Goal: Transaction & Acquisition: Book appointment/travel/reservation

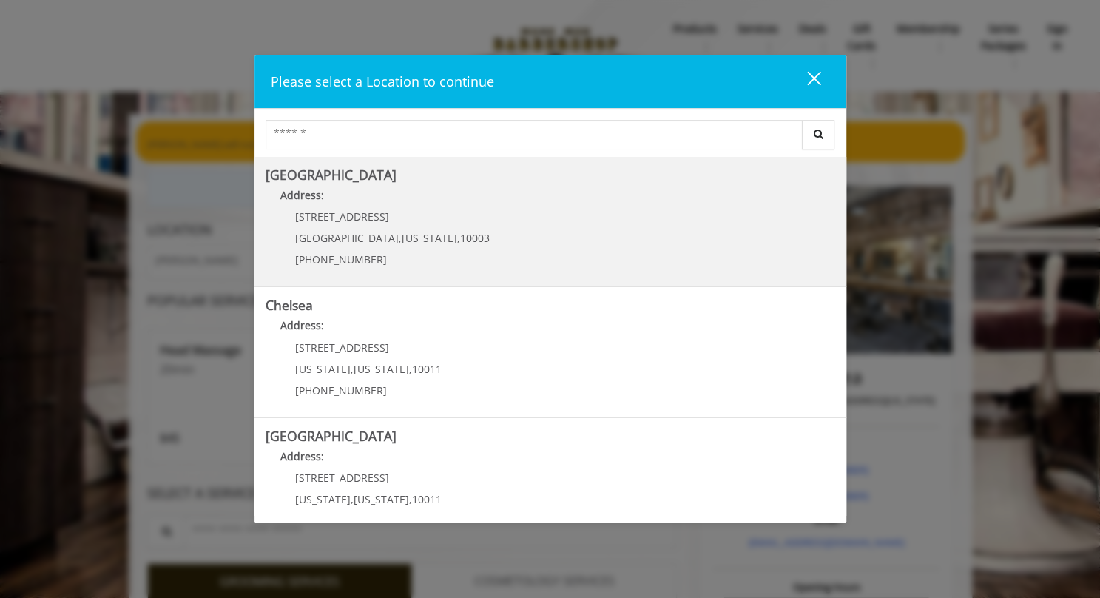
click at [443, 180] on h5 "[GEOGRAPHIC_DATA]" at bounding box center [550, 175] width 569 height 14
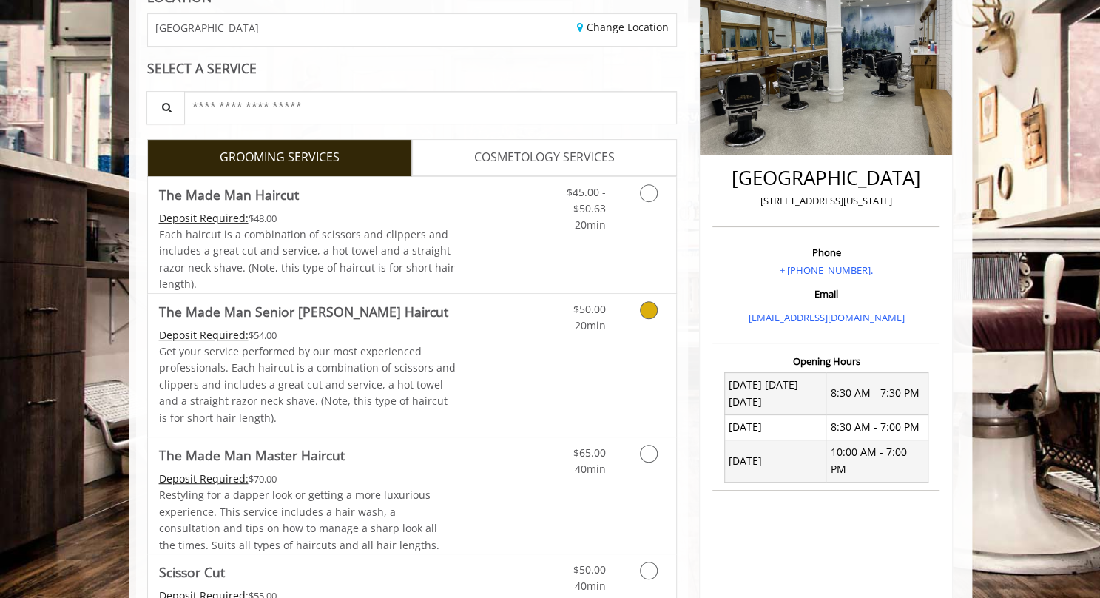
scroll to position [234, 0]
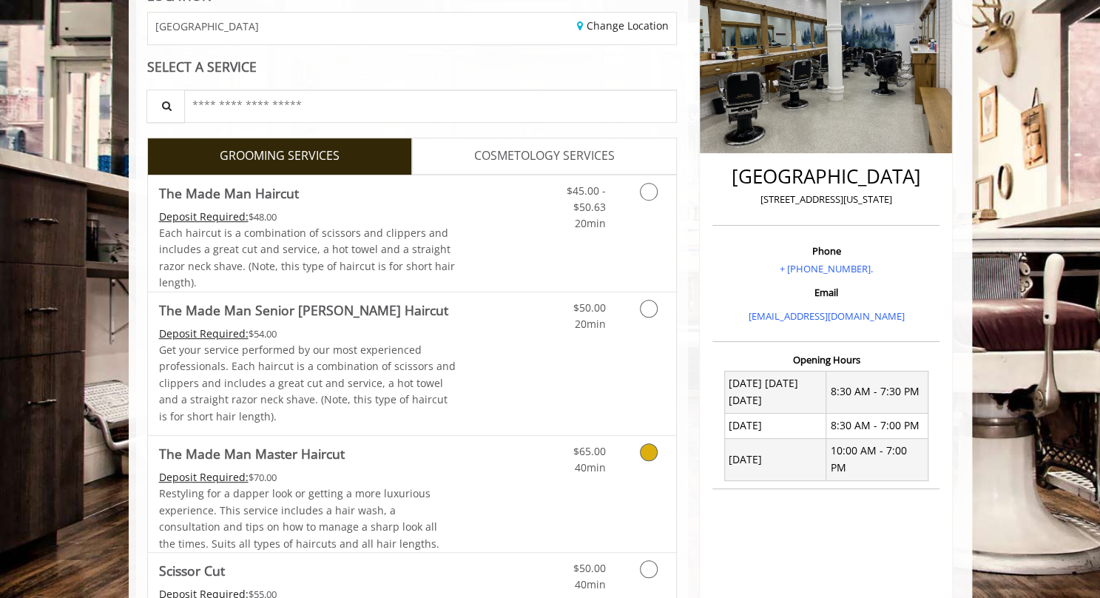
click at [513, 443] on link "Discounted Price" at bounding box center [500, 494] width 88 height 116
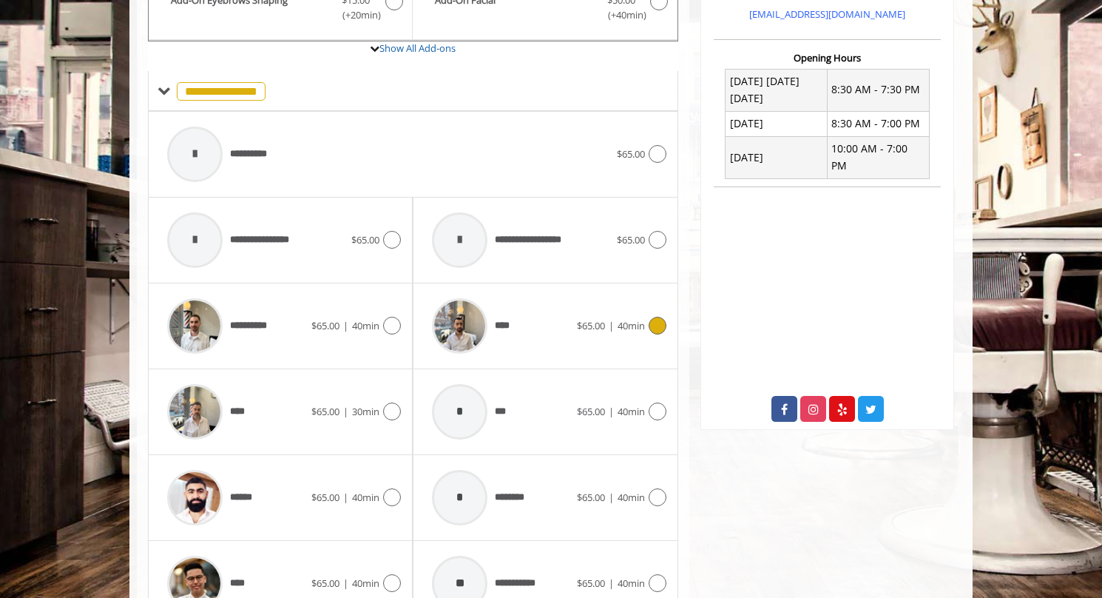
scroll to position [696, 0]
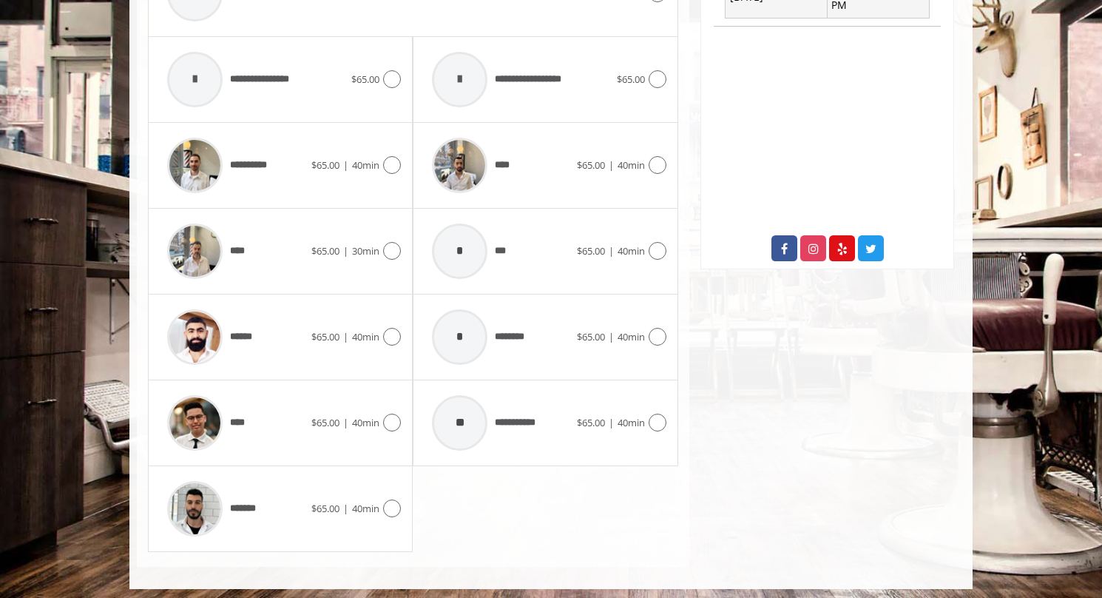
click at [700, 268] on div "[GEOGRAPHIC_DATA] [STREET_ADDRESS][US_STATE] Phone + [PHONE_NUMBER]. Email [EMA…" at bounding box center [827, 19] width 276 height 1092
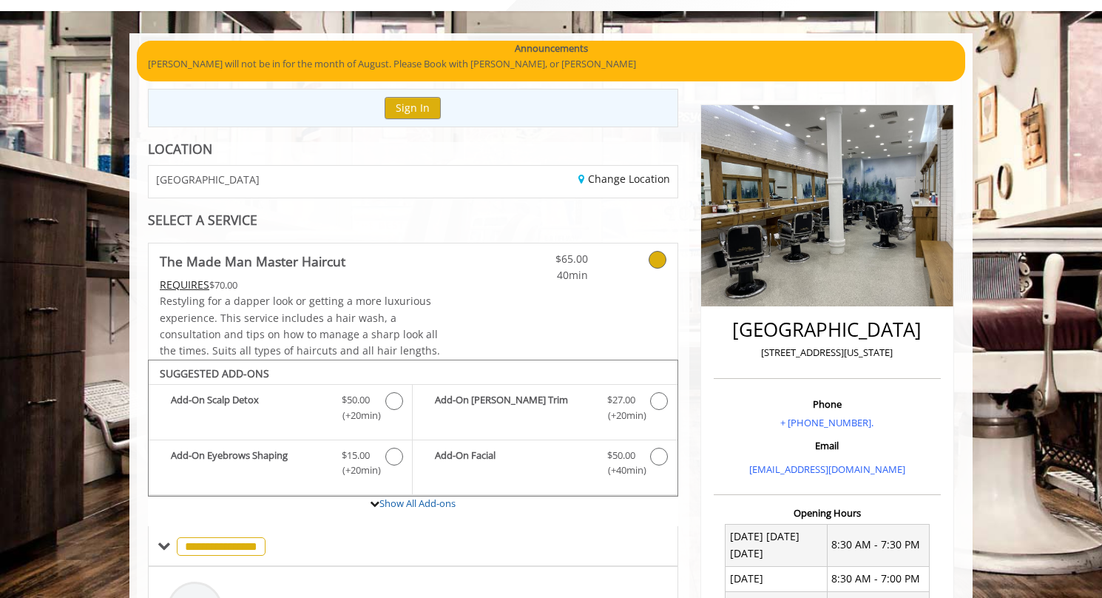
scroll to position [0, 0]
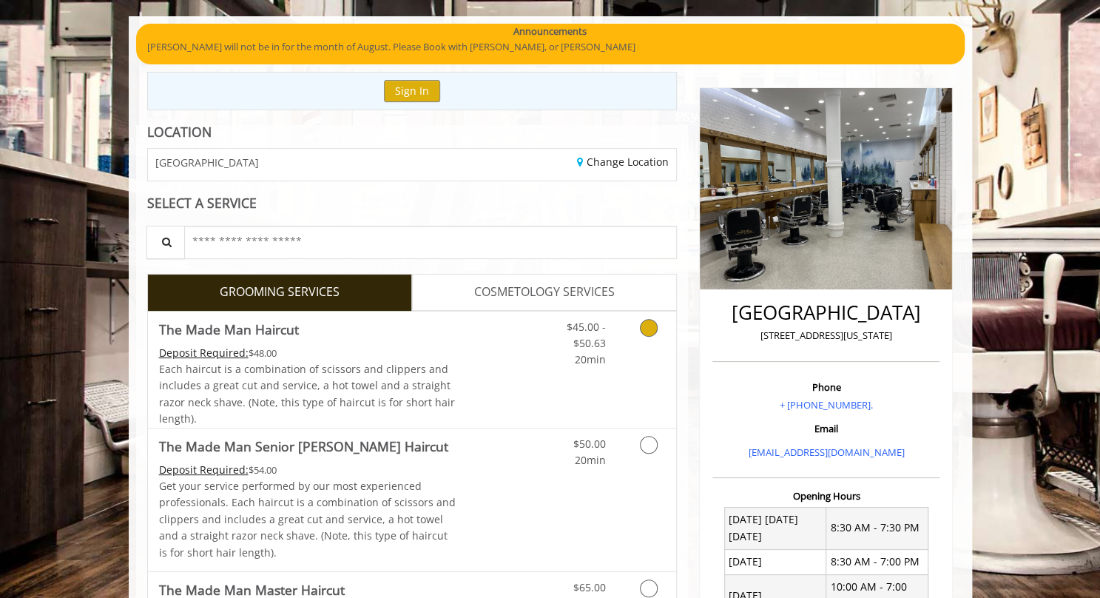
scroll to position [98, 0]
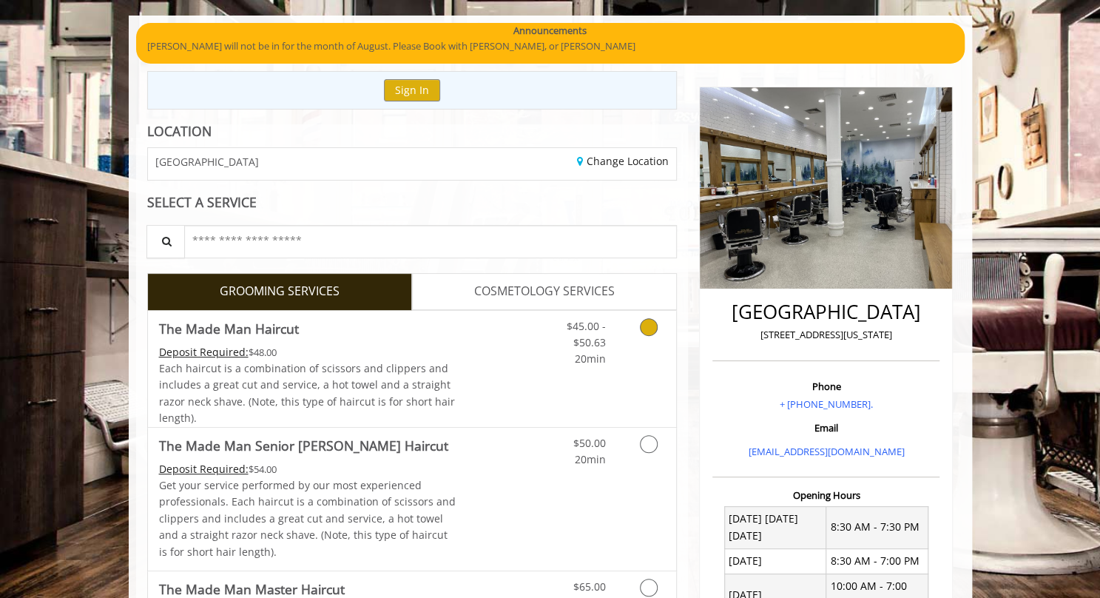
click at [283, 351] on div "Deposit Required: $48.00" at bounding box center [307, 352] width 297 height 16
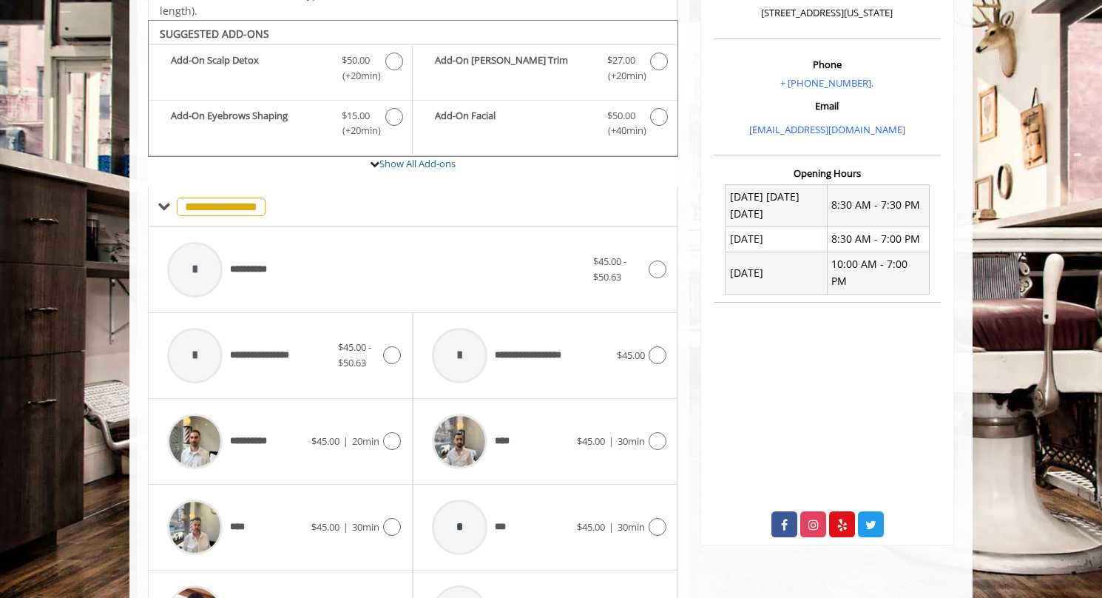
scroll to position [423, 0]
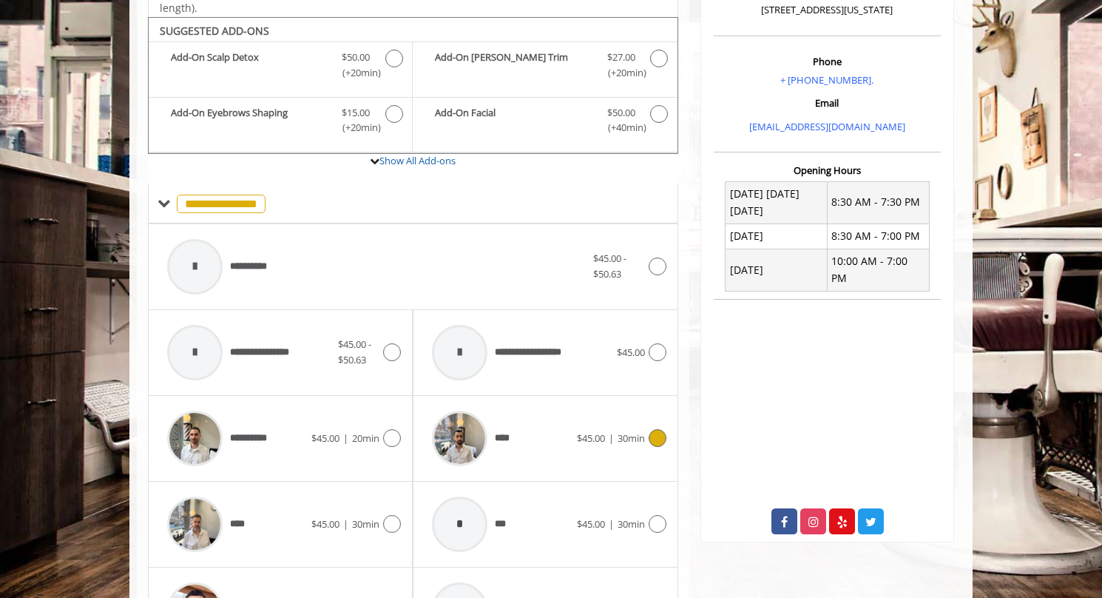
click at [653, 433] on icon at bounding box center [658, 438] width 18 height 18
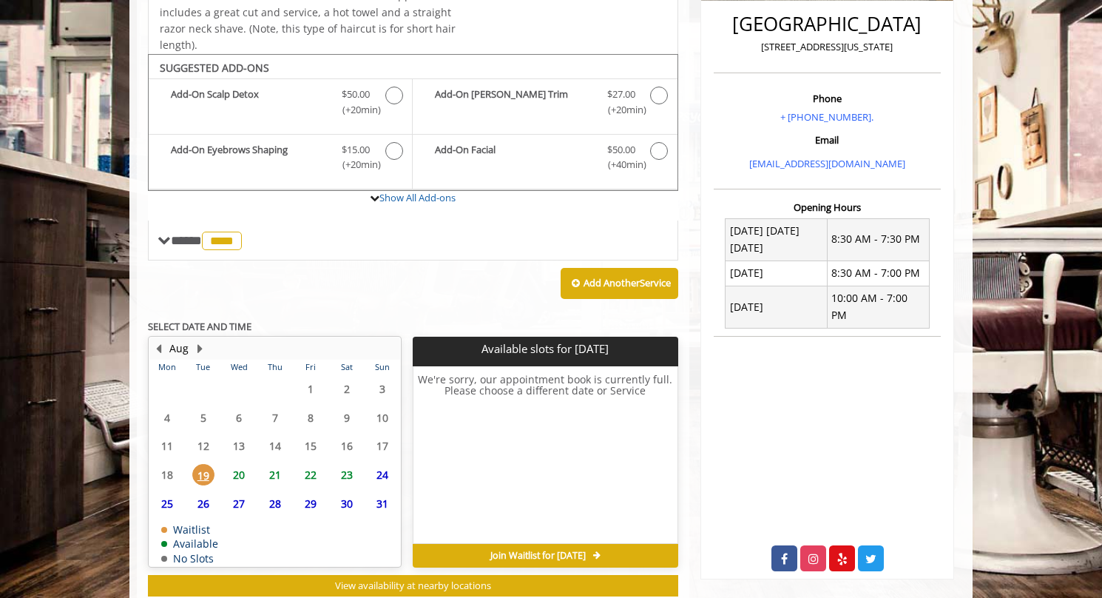
scroll to position [425, 0]
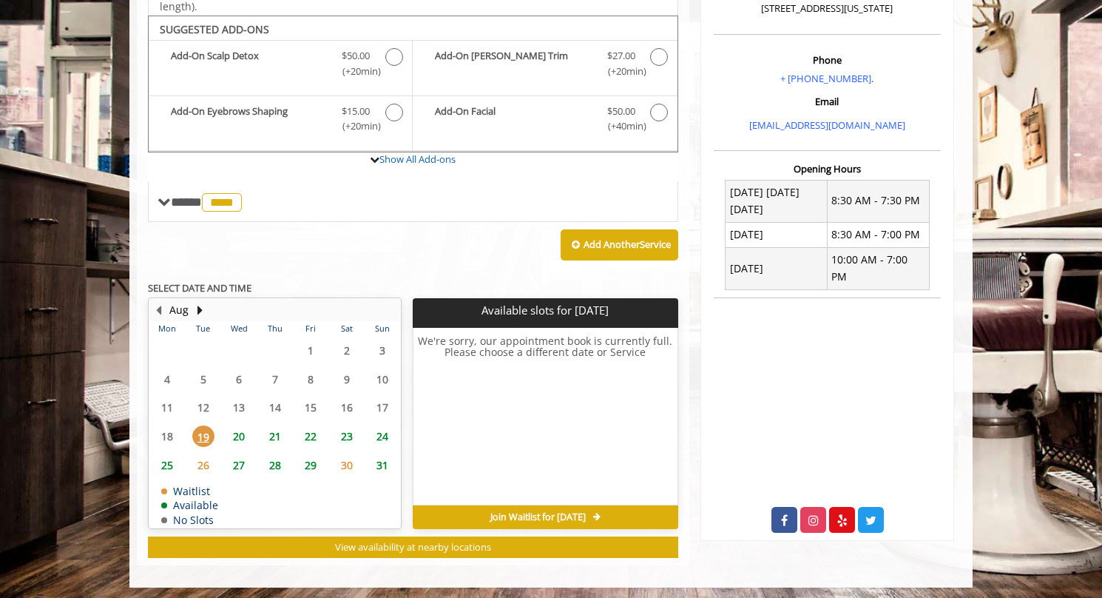
click at [497, 363] on h6 "We're sorry, our appointment book is currently full. Please choose a different …" at bounding box center [544, 417] width 263 height 164
